Goal: Task Accomplishment & Management: Manage account settings

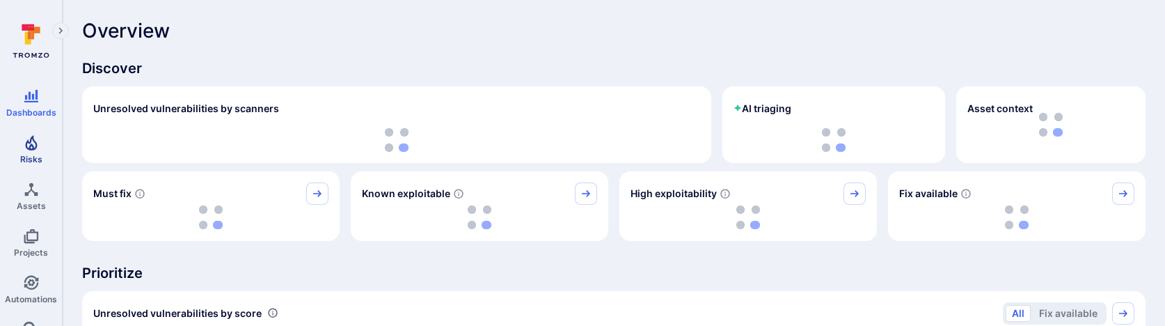
click at [37, 145] on icon "Risks" at bounding box center [31, 142] width 17 height 17
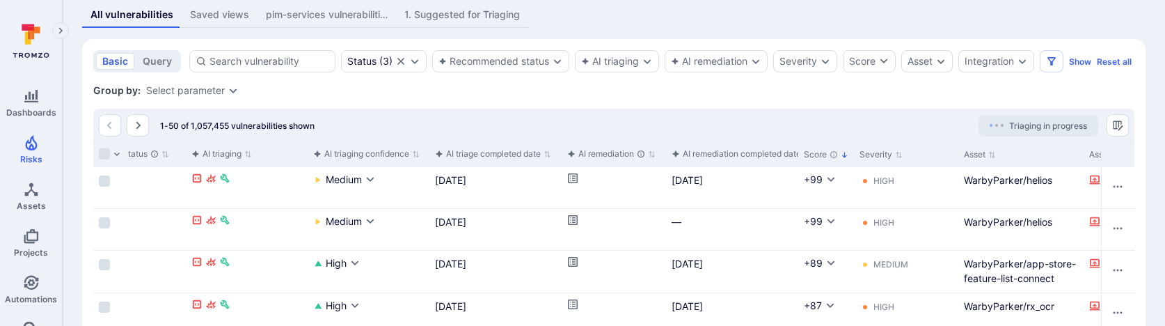
scroll to position [0, 326]
click at [812, 160] on button "Score" at bounding box center [825, 154] width 45 height 11
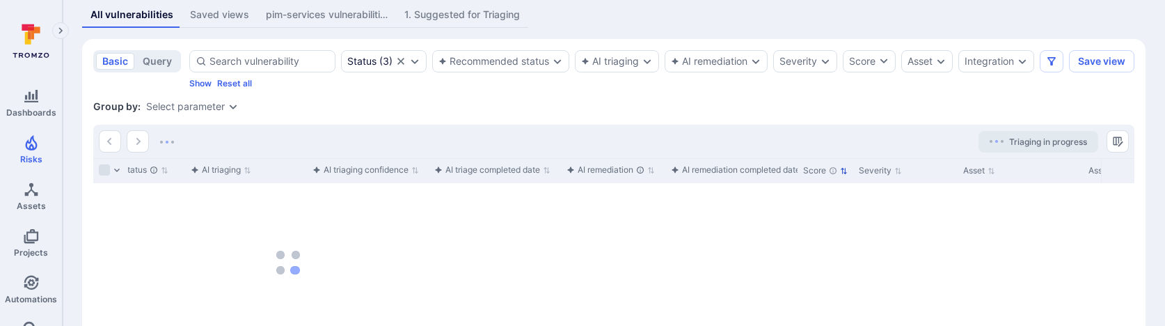
click at [818, 176] on button "Score" at bounding box center [825, 170] width 45 height 11
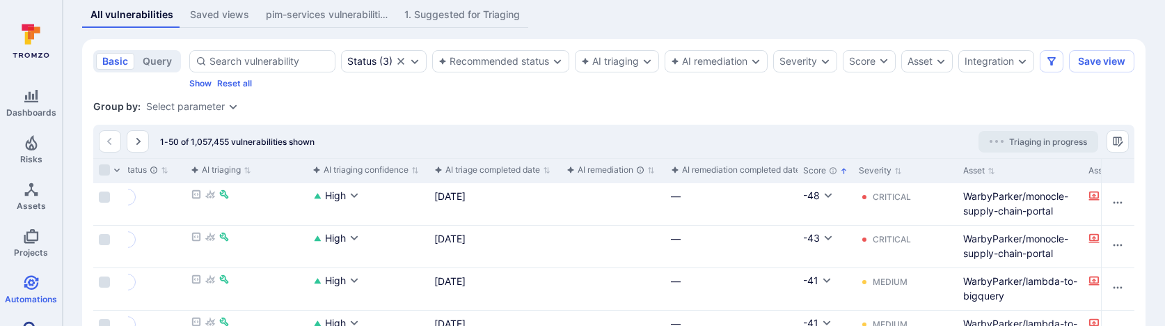
scroll to position [19, 0]
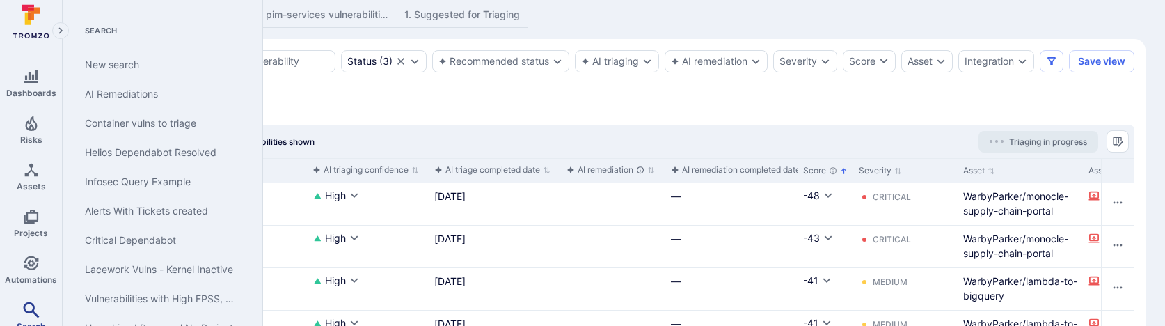
click at [29, 308] on icon "Search" at bounding box center [31, 309] width 17 height 17
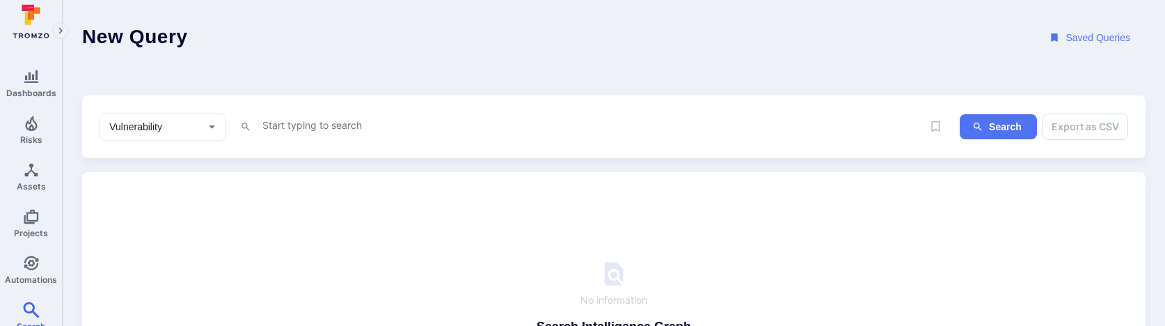
click at [293, 109] on div "Vulnerability ​ x Search Export as CSV" at bounding box center [613, 126] width 1063 height 63
click at [293, 116] on textarea "Intelligence Graph search area" at bounding box center [591, 124] width 661 height 17
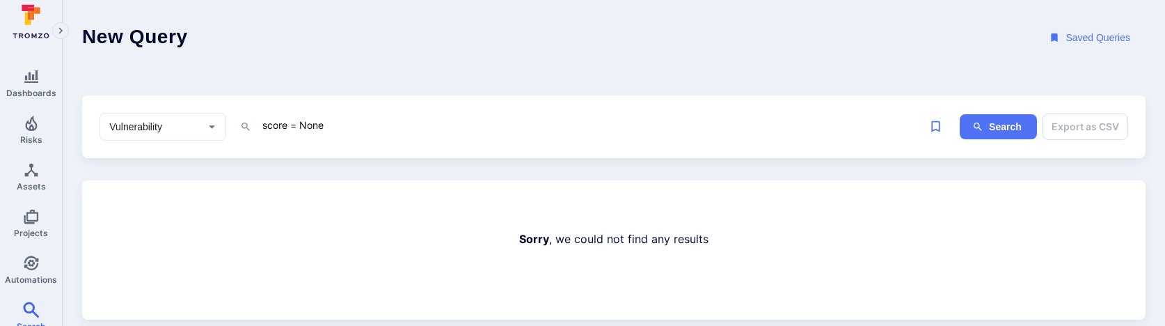
drag, startPoint x: 299, startPoint y: 125, endPoint x: 369, endPoint y: 125, distance: 70.3
click at [369, 125] on textarea "score = None" at bounding box center [591, 124] width 661 height 17
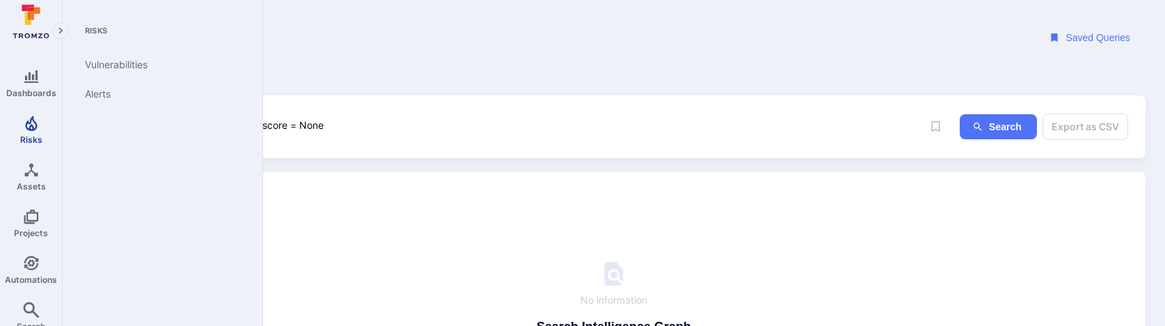
type textarea "score = None"
click at [24, 138] on span "Risks" at bounding box center [31, 139] width 22 height 10
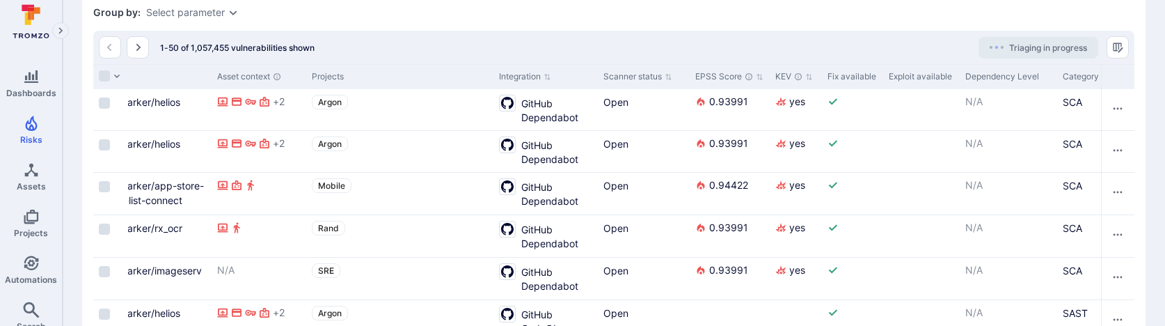
scroll to position [0, 1234]
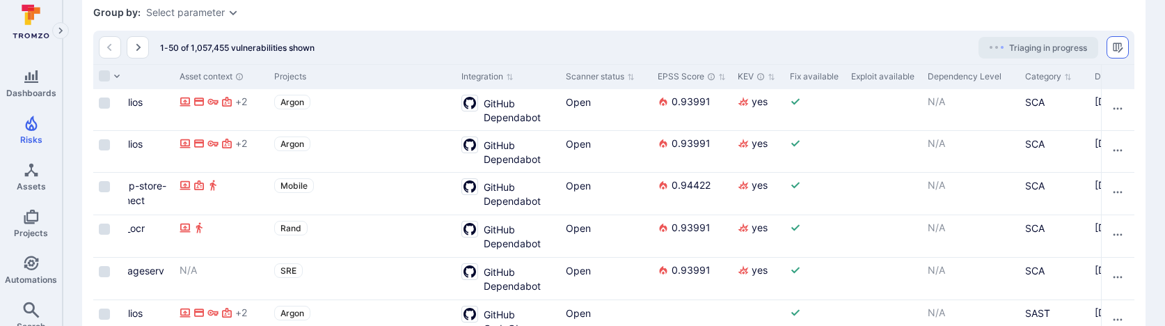
click at [1123, 58] on button "Manage columns" at bounding box center [1117, 47] width 22 height 22
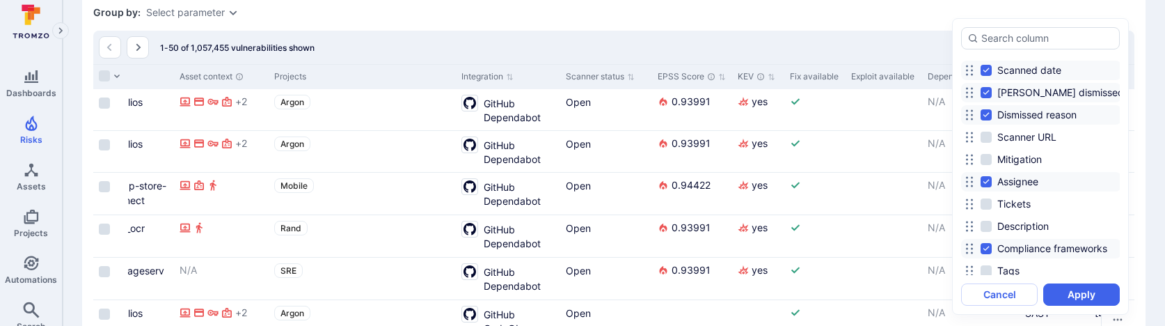
scroll to position [535, 0]
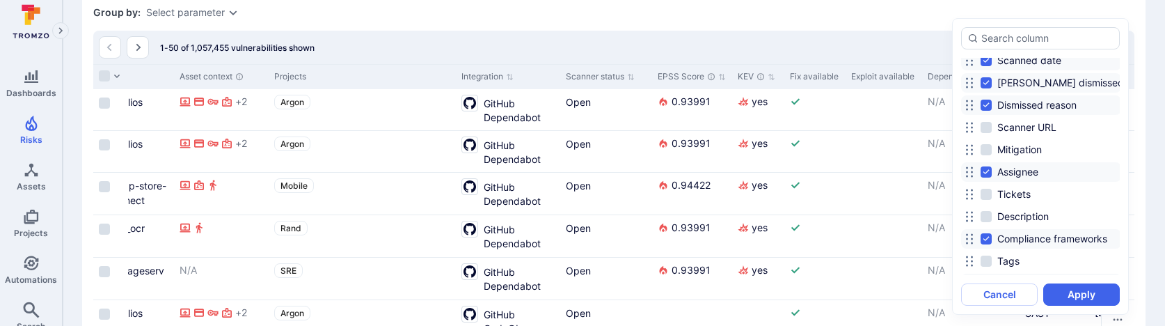
click at [794, 61] on div at bounding box center [582, 163] width 1165 height 326
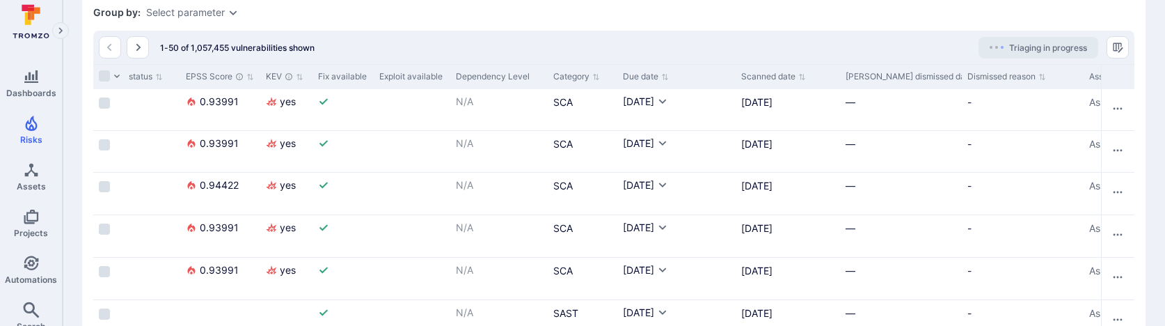
scroll to position [0, 1727]
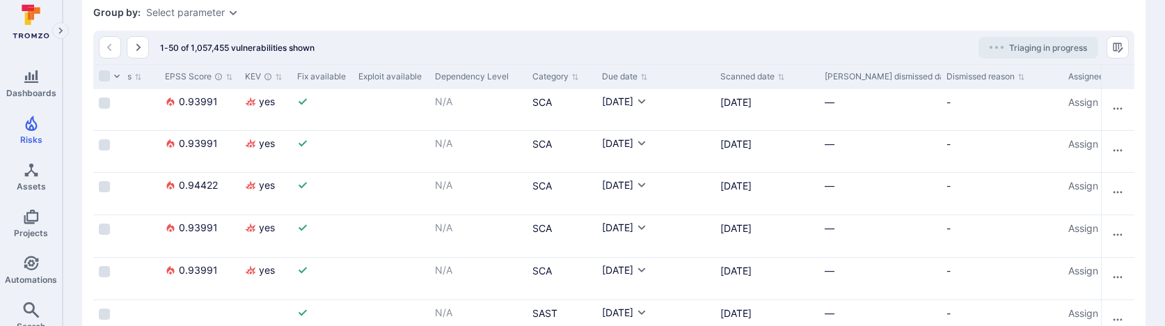
click at [753, 89] on div "Scanned date" at bounding box center [767, 76] width 104 height 25
click at [753, 82] on button "Scanned date" at bounding box center [752, 76] width 65 height 11
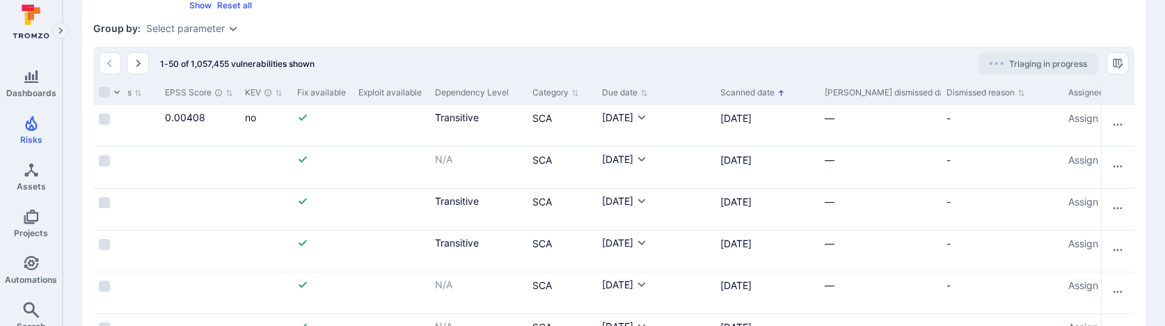
click at [751, 98] on button "Scanned date" at bounding box center [752, 92] width 65 height 11
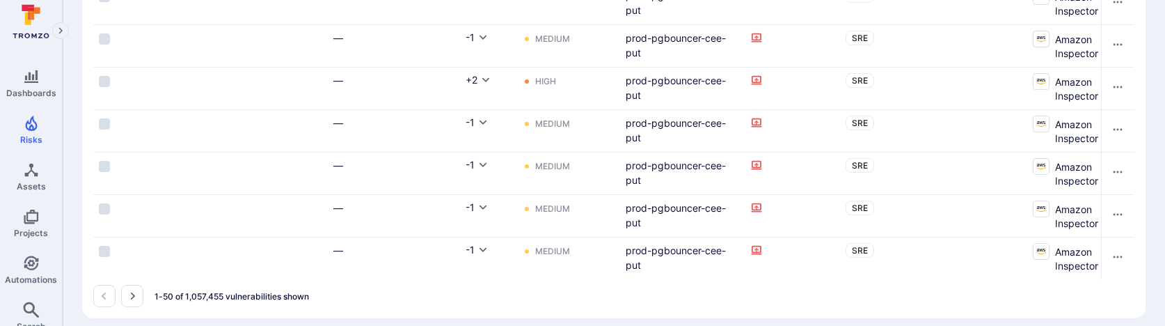
scroll to position [2342, 0]
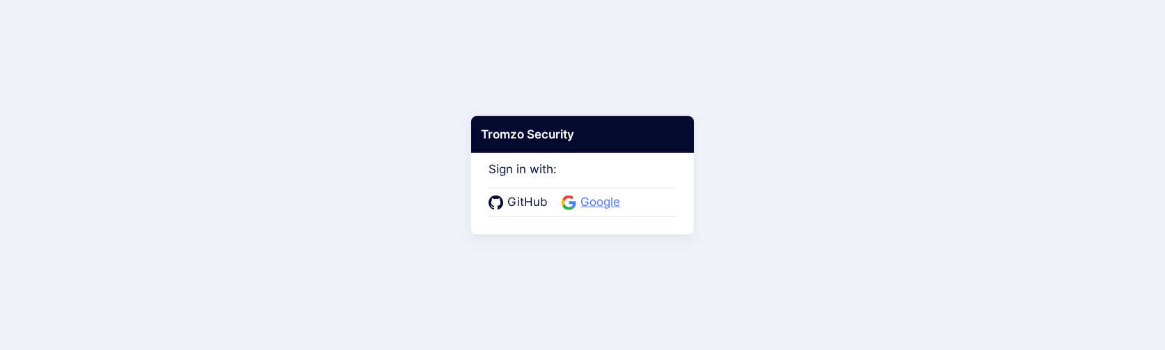
click at [597, 209] on span "Google" at bounding box center [600, 202] width 48 height 18
